Goal: Navigation & Orientation: Find specific page/section

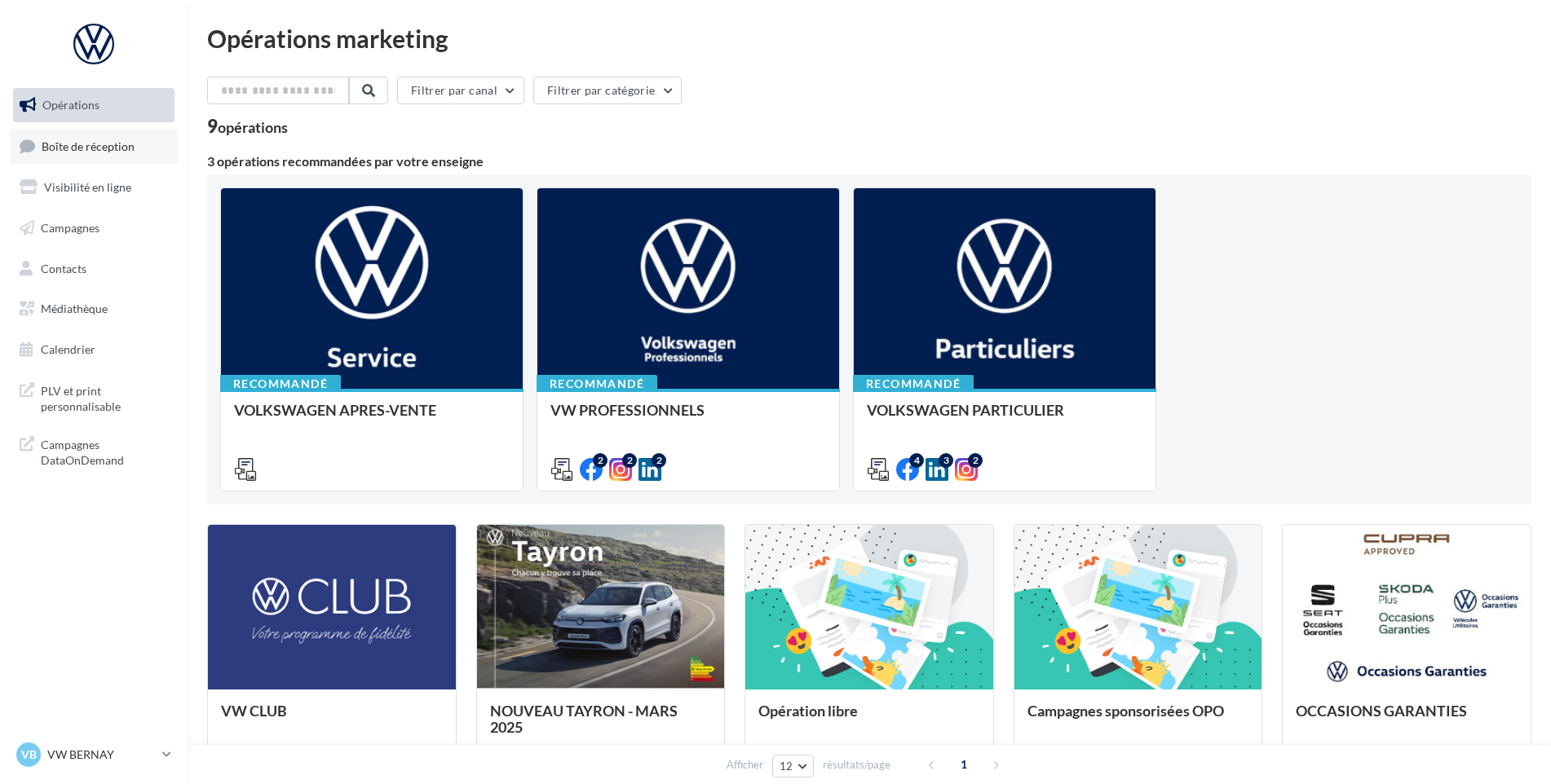
click at [44, 141] on span "Boîte de réception" at bounding box center [88, 145] width 93 height 14
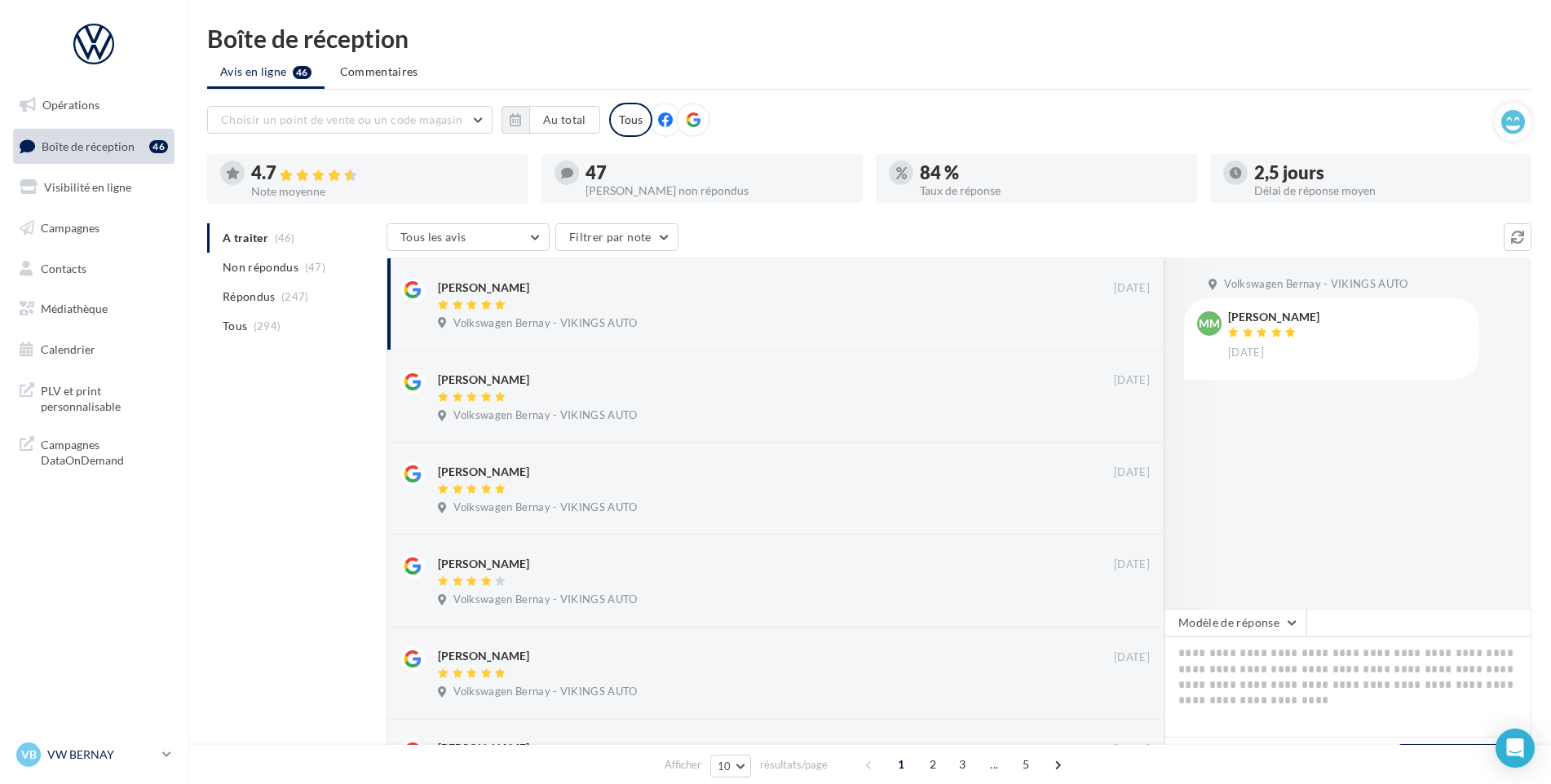
click at [126, 748] on p "VW BERNAY" at bounding box center [102, 755] width 109 height 16
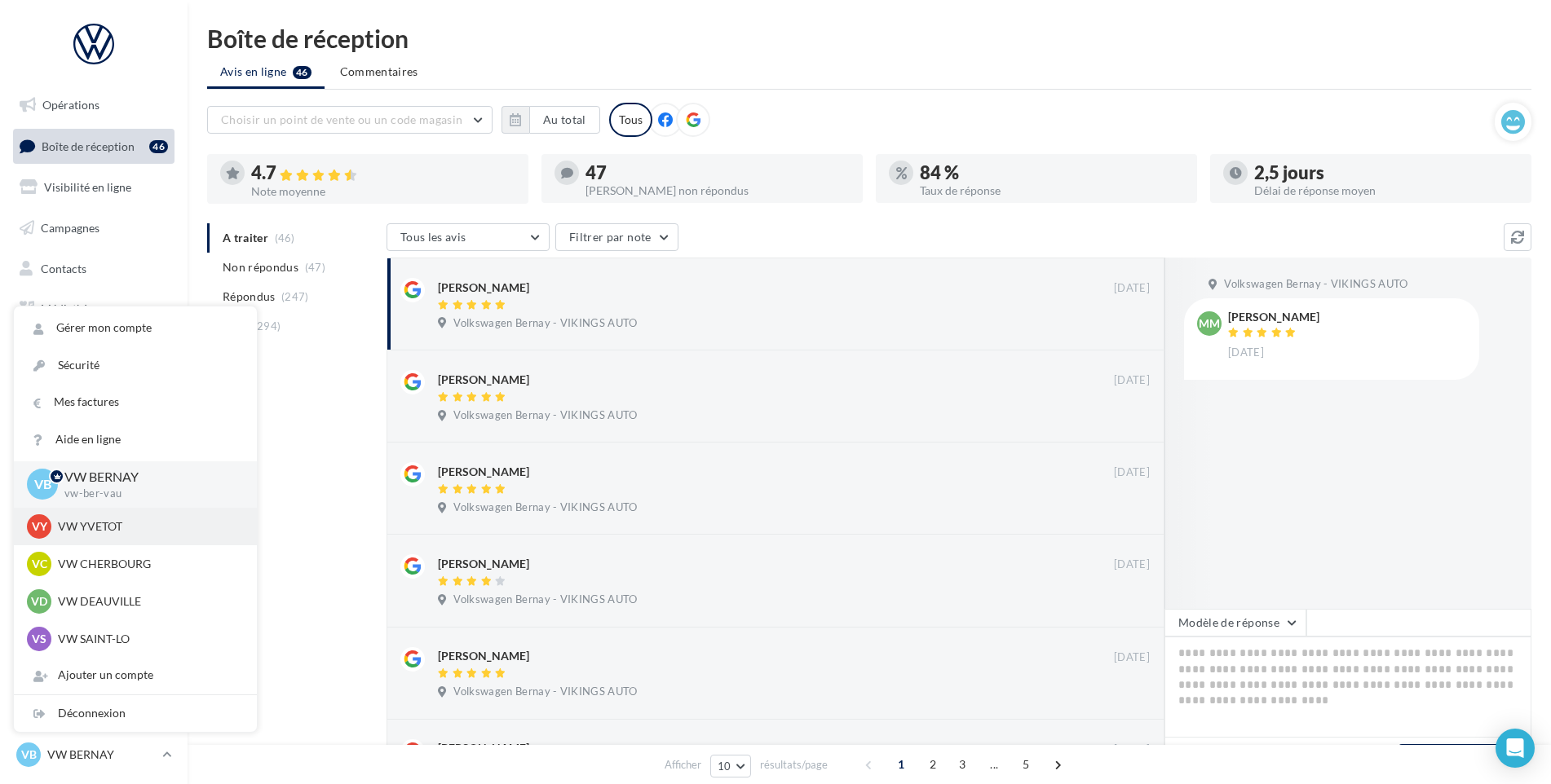
click at [107, 532] on p "VW YVETOT" at bounding box center [147, 526] width 179 height 16
